Goal: Transaction & Acquisition: Download file/media

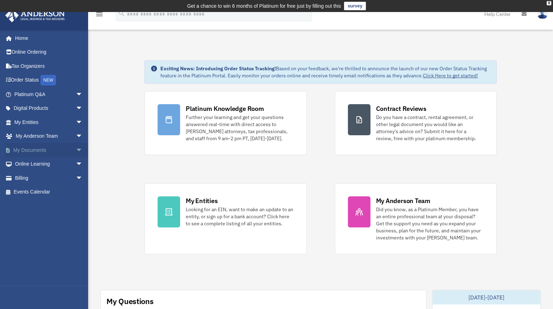
click at [76, 149] on span "arrow_drop_down" at bounding box center [83, 150] width 14 height 14
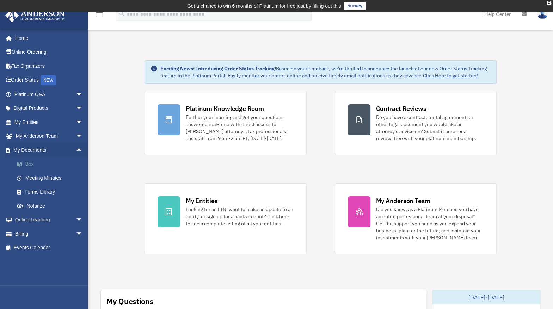
click at [32, 164] on link "Box" at bounding box center [52, 164] width 84 height 14
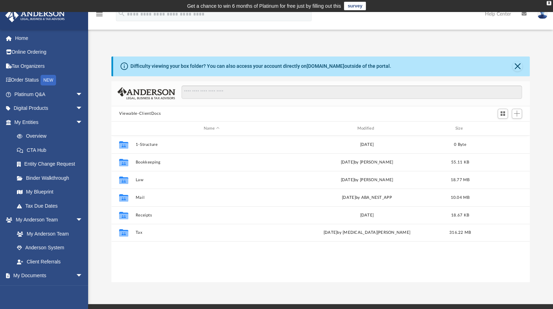
scroll to position [155, 413]
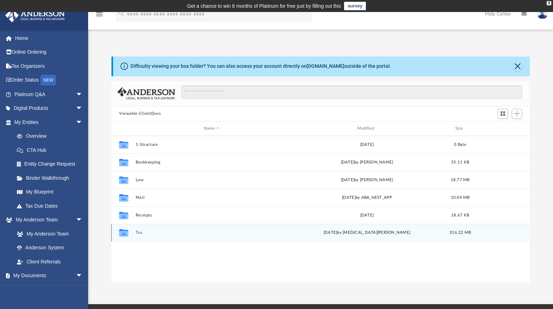
click at [140, 231] on button "Tax" at bounding box center [211, 232] width 152 height 5
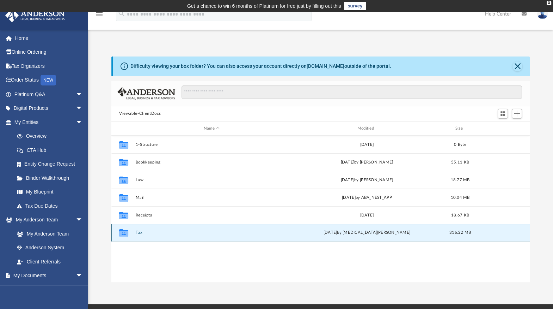
click at [140, 231] on button "Tax" at bounding box center [211, 232] width 152 height 5
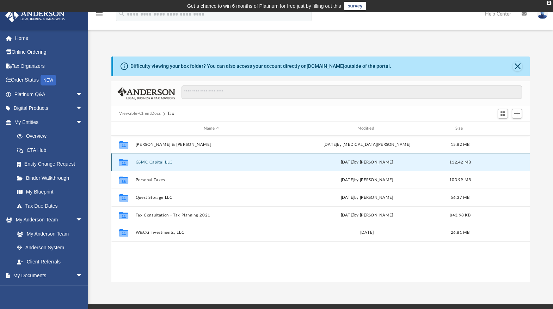
click at [158, 161] on button "GSMC Capital LLC" at bounding box center [211, 162] width 152 height 5
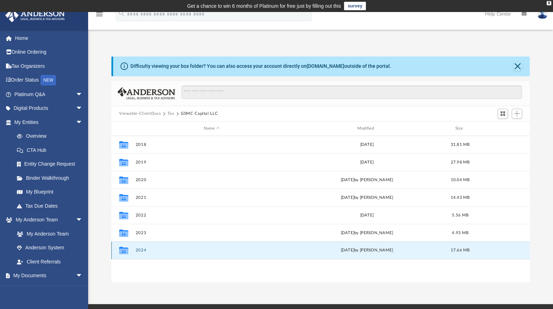
click at [143, 248] on button "2024" at bounding box center [211, 250] width 152 height 5
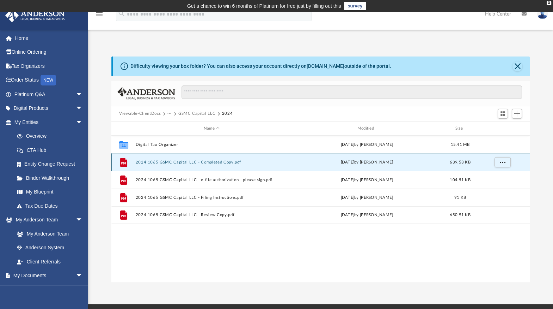
click at [190, 162] on button "2024 1065 GSMC Capital LLC - Completed Copy.pdf" at bounding box center [211, 162] width 152 height 5
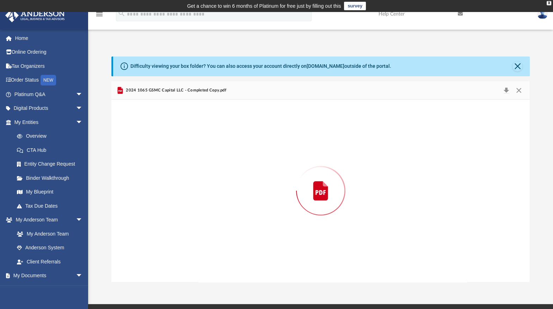
click at [190, 162] on div "Preview" at bounding box center [320, 190] width 419 height 182
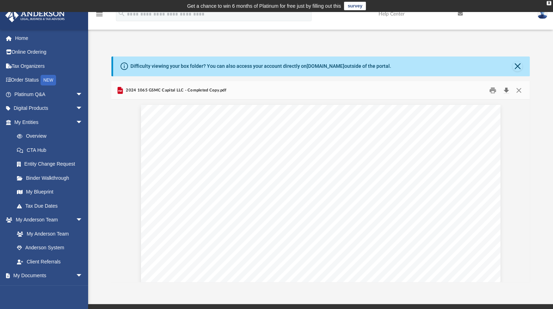
click at [505, 89] on button "Download" at bounding box center [506, 90] width 13 height 11
